Goal: Task Accomplishment & Management: Manage account settings

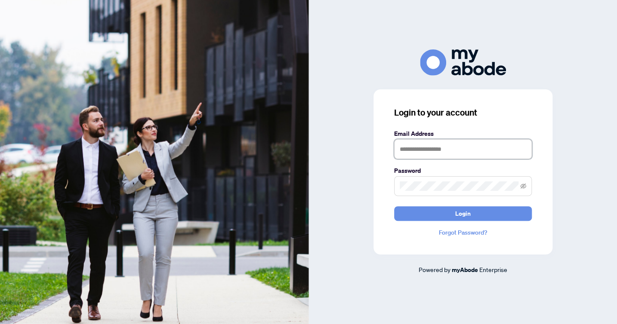
type input "**********"
click at [463, 214] on button "Login" at bounding box center [463, 214] width 138 height 15
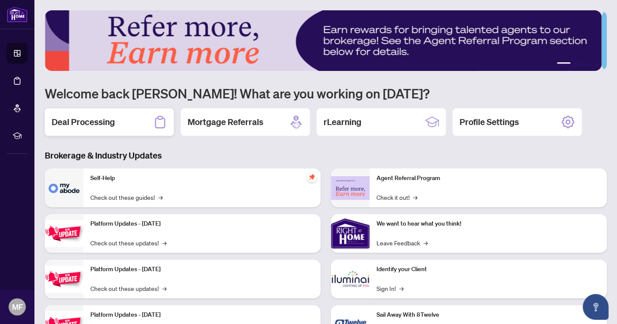
click at [160, 120] on icon at bounding box center [160, 122] width 14 height 14
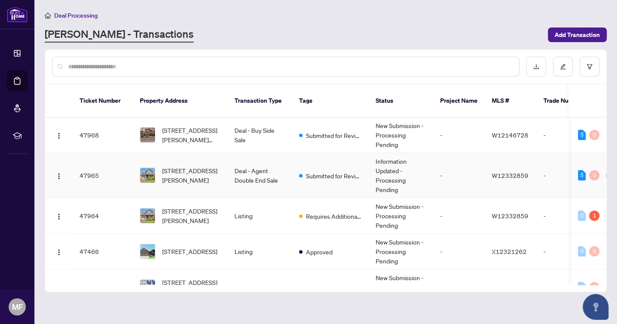
scroll to position [37, 0]
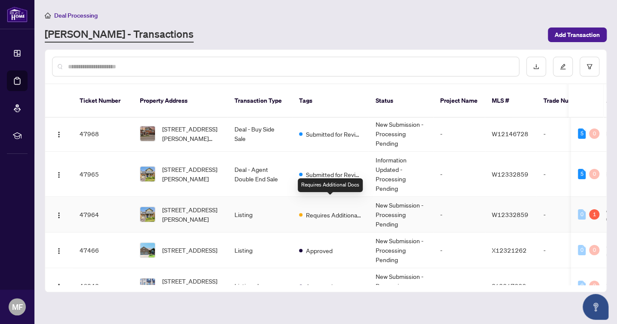
click at [320, 210] on span "Requires Additional Docs" at bounding box center [334, 214] width 56 height 9
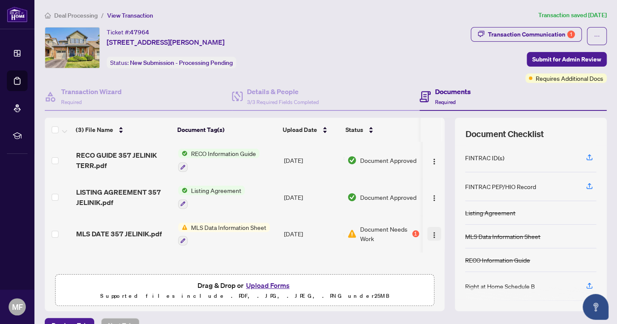
click at [431, 232] on img "button" at bounding box center [434, 235] width 7 height 7
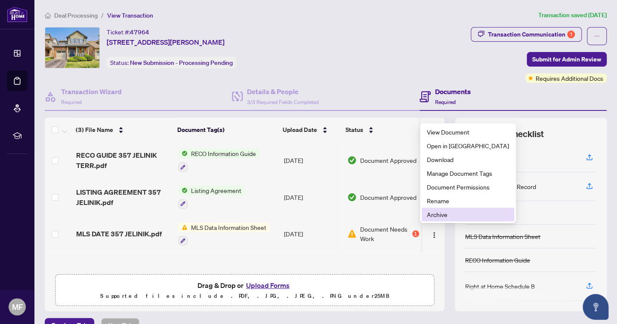
click at [430, 217] on span "Archive" at bounding box center [468, 214] width 82 height 9
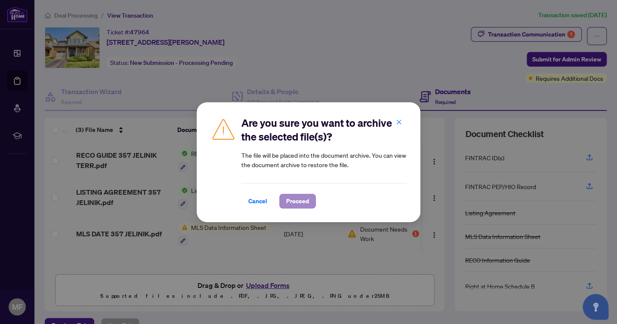
click at [308, 203] on span "Proceed" at bounding box center [297, 201] width 23 height 14
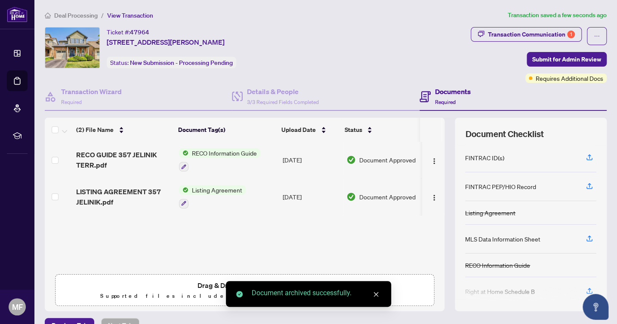
scroll to position [0, 0]
click at [379, 297] on icon "close" at bounding box center [376, 295] width 6 height 6
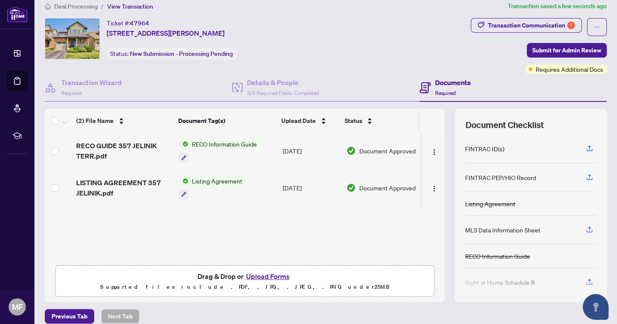
scroll to position [25, 0]
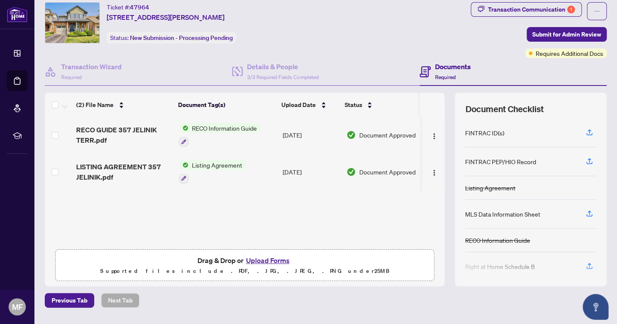
click at [272, 260] on button "Upload Forms" at bounding box center [268, 260] width 49 height 11
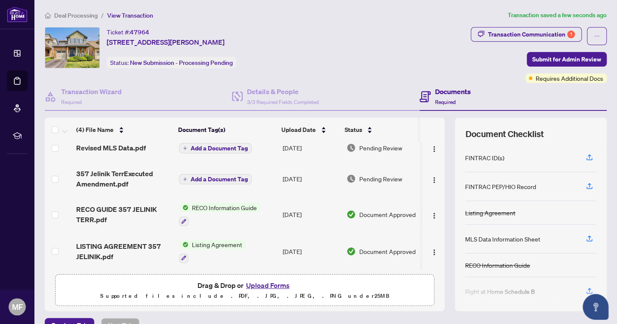
scroll to position [9, 0]
click at [431, 249] on img "button" at bounding box center [434, 252] width 7 height 7
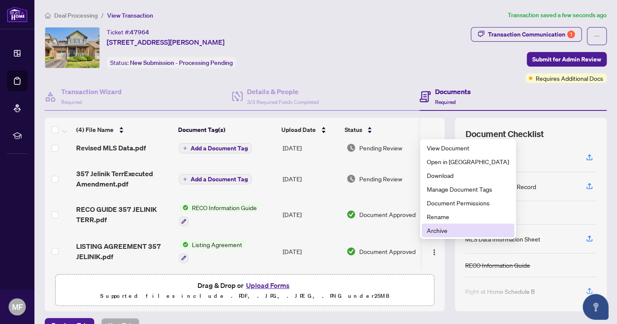
click at [435, 233] on span "Archive" at bounding box center [468, 230] width 82 height 9
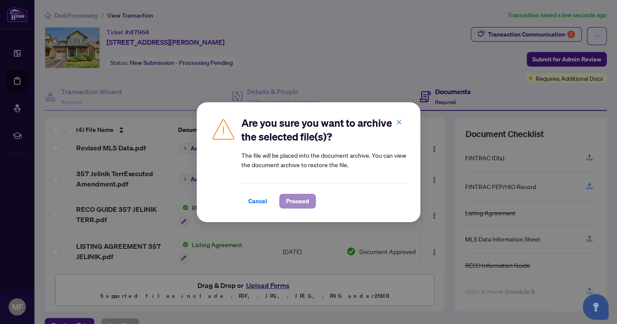
click at [298, 201] on span "Proceed" at bounding box center [297, 201] width 23 height 14
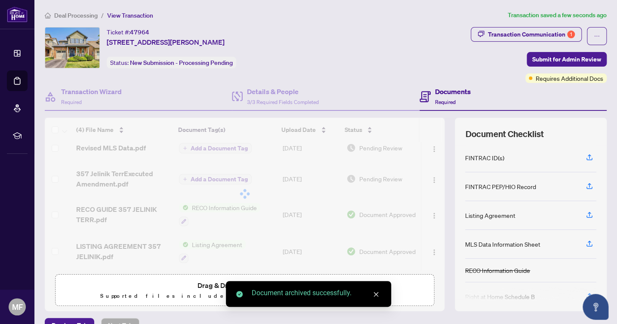
scroll to position [0, 0]
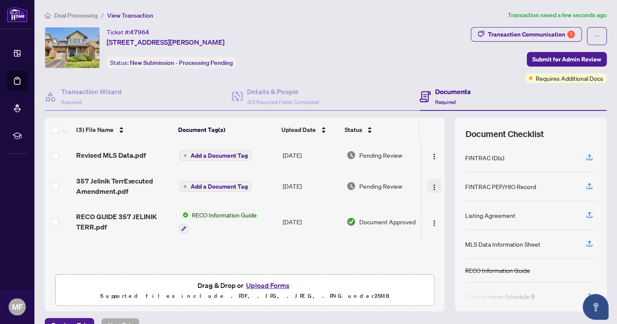
click at [431, 185] on img "button" at bounding box center [434, 187] width 7 height 7
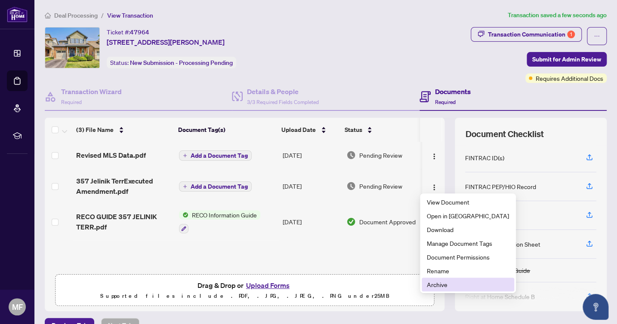
click at [432, 278] on li "Archive" at bounding box center [468, 285] width 93 height 14
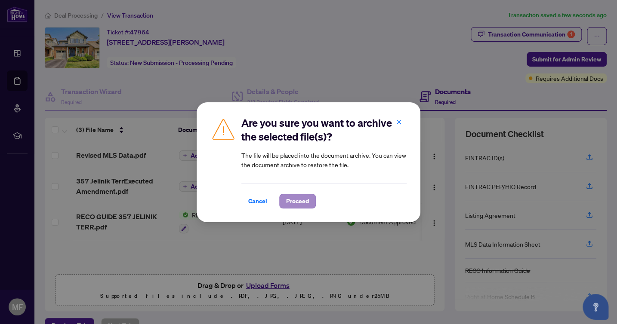
click at [292, 201] on span "Proceed" at bounding box center [297, 201] width 23 height 14
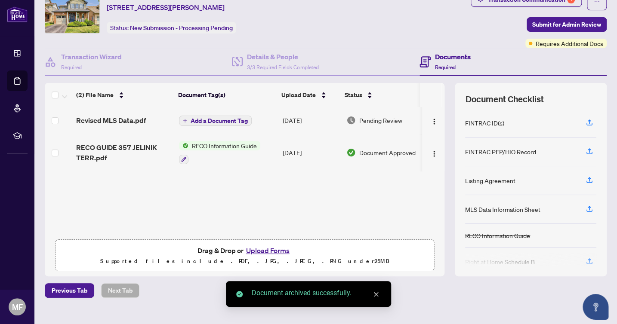
scroll to position [43, 0]
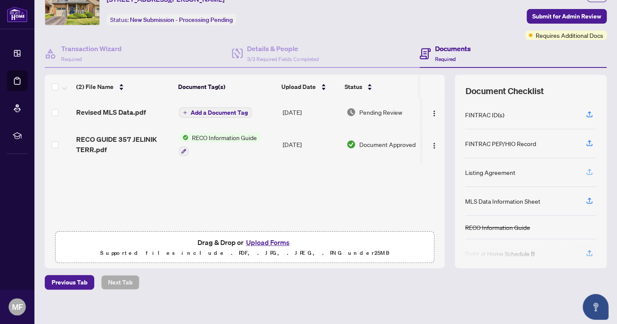
click at [586, 170] on icon "button" at bounding box center [590, 172] width 8 height 8
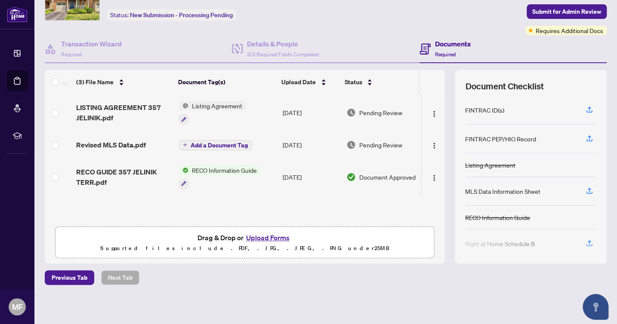
scroll to position [0, 0]
click at [546, 11] on span "Submit for Admin Review" at bounding box center [566, 12] width 69 height 14
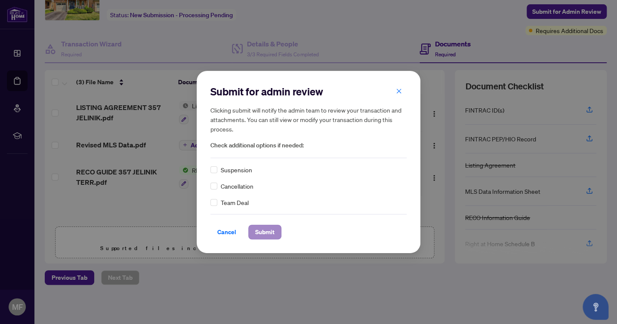
click at [270, 231] on span "Submit" at bounding box center [264, 232] width 19 height 14
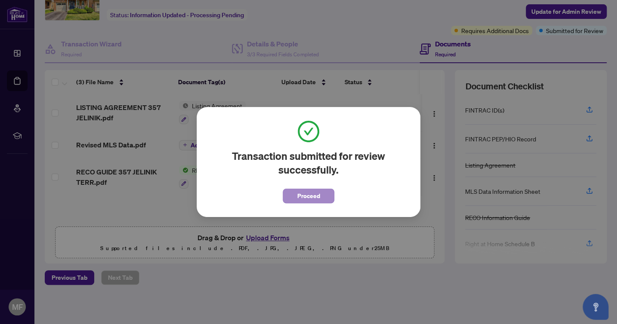
click at [301, 196] on span "Proceed" at bounding box center [308, 196] width 23 height 14
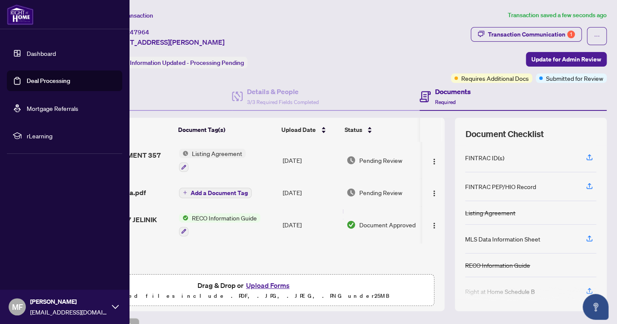
click at [27, 53] on link "Dashboard" at bounding box center [41, 53] width 29 height 8
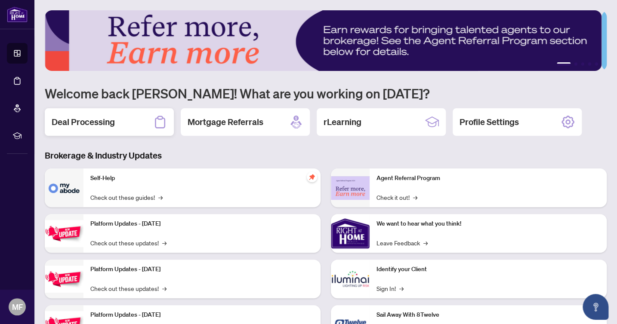
click at [159, 123] on icon at bounding box center [160, 122] width 14 height 14
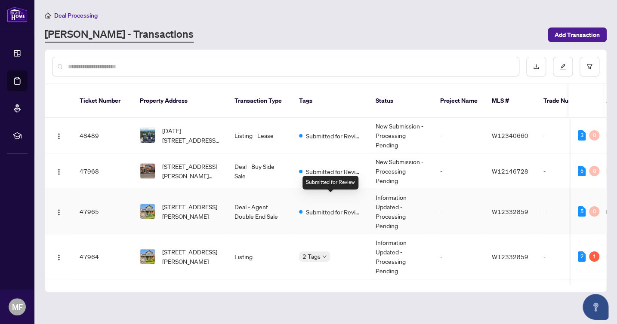
click at [357, 207] on span "Submitted for Review" at bounding box center [334, 211] width 56 height 9
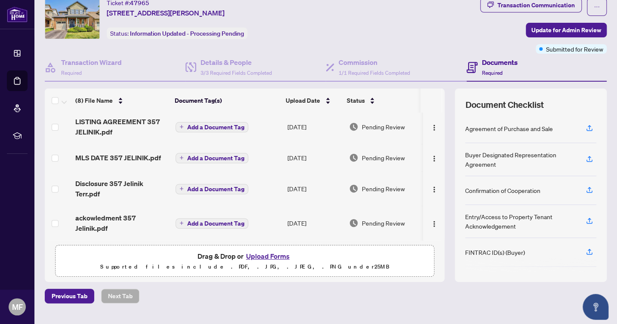
scroll to position [30, 0]
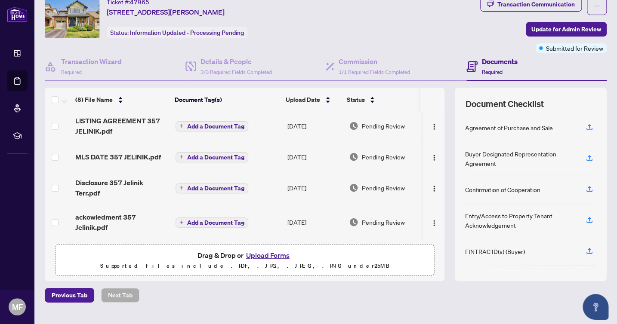
click at [275, 256] on button "Upload Forms" at bounding box center [268, 255] width 49 height 11
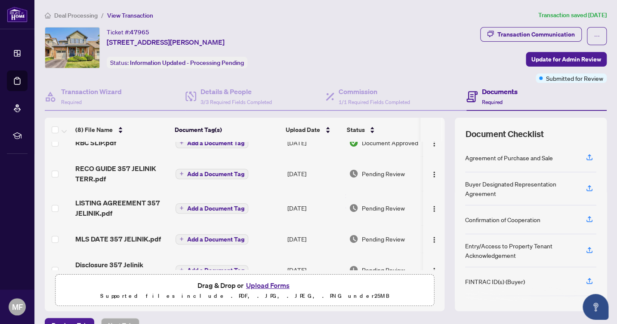
scroll to position [79, 0]
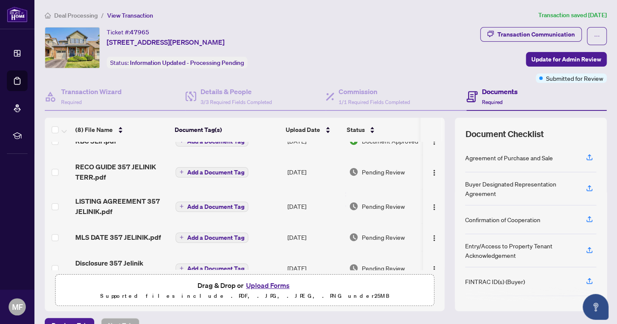
click at [275, 285] on button "Upload Forms" at bounding box center [268, 285] width 49 height 11
click at [531, 61] on span "Update for Admin Review" at bounding box center [566, 59] width 70 height 14
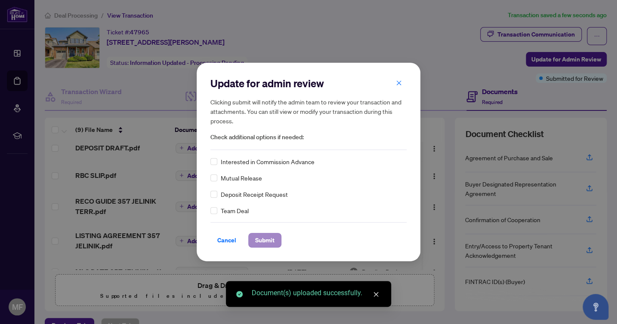
click at [270, 237] on span "Submit" at bounding box center [264, 241] width 19 height 14
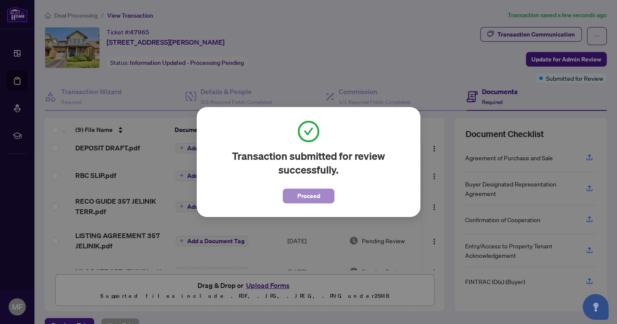
click at [309, 195] on span "Proceed" at bounding box center [308, 196] width 23 height 14
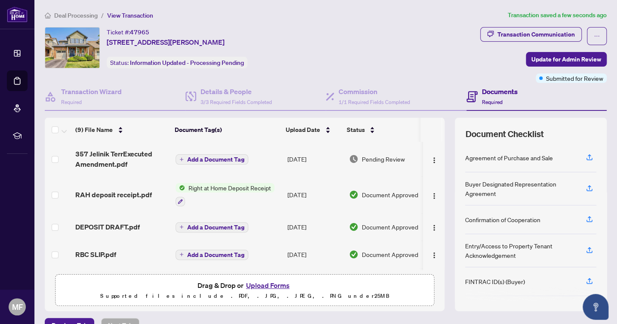
scroll to position [0, 0]
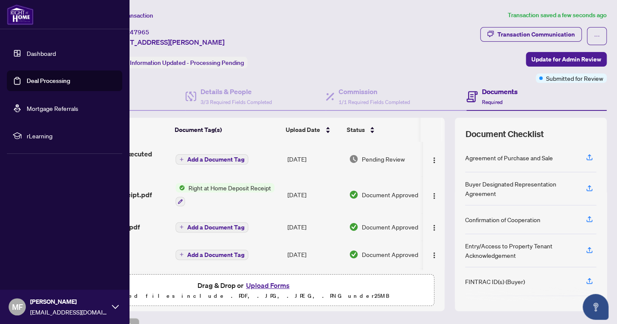
click at [27, 52] on link "Dashboard" at bounding box center [41, 53] width 29 height 8
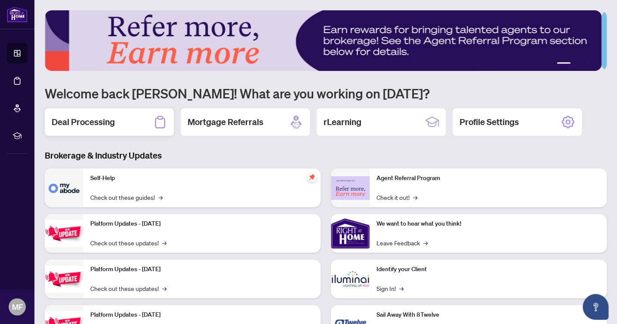
click at [165, 124] on icon at bounding box center [160, 122] width 10 height 12
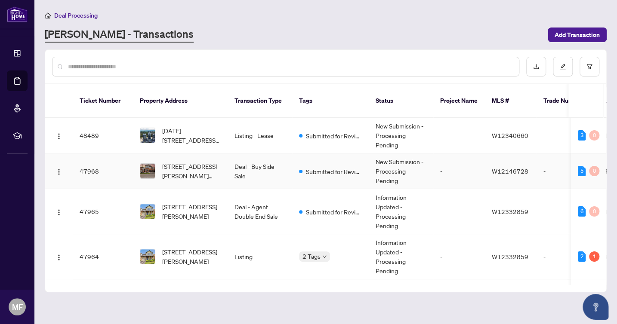
click at [334, 166] on td "Submitted for Review" at bounding box center [330, 172] width 77 height 36
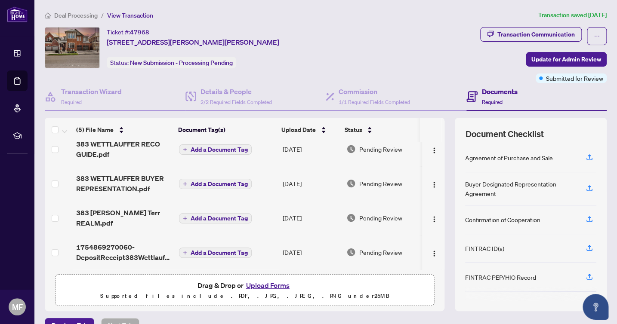
scroll to position [46, 0]
click at [266, 286] on button "Upload Forms" at bounding box center [268, 285] width 49 height 11
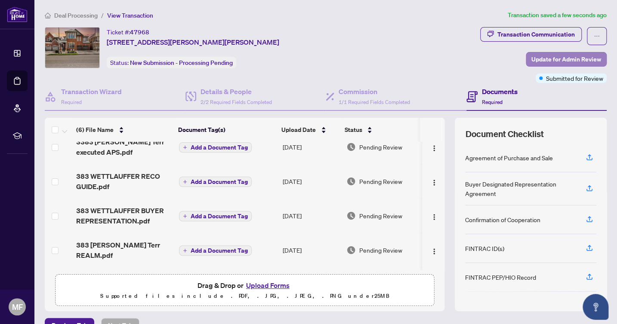
click at [539, 61] on span "Update for Admin Review" at bounding box center [566, 59] width 70 height 14
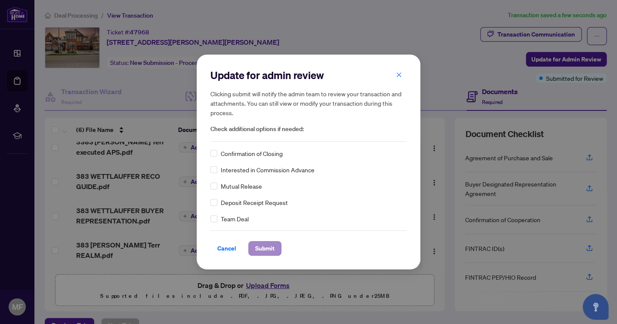
click at [265, 250] on span "Submit" at bounding box center [264, 249] width 19 height 14
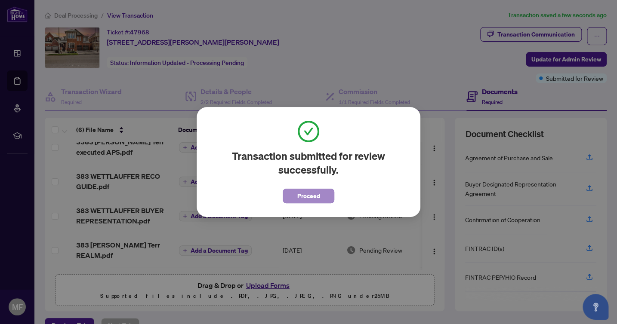
click at [312, 199] on span "Proceed" at bounding box center [308, 196] width 23 height 14
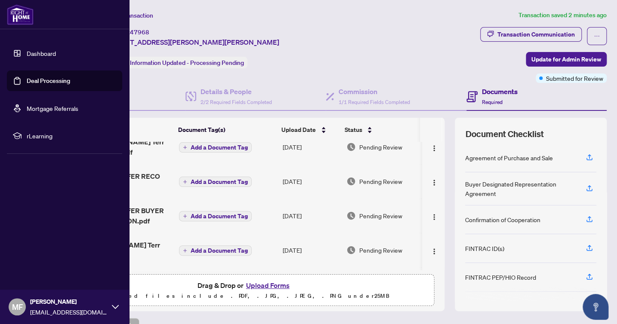
click at [27, 52] on link "Dashboard" at bounding box center [41, 53] width 29 height 8
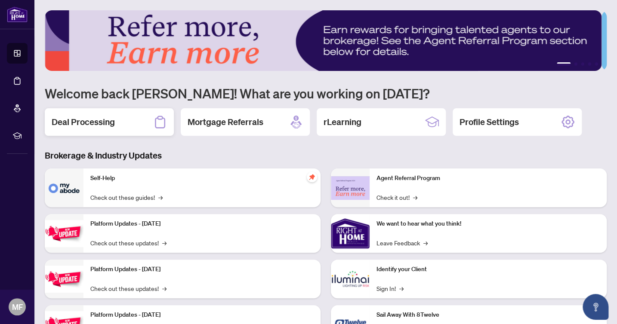
click at [110, 122] on h2 "Deal Processing" at bounding box center [83, 122] width 63 height 12
